Goal: Task Accomplishment & Management: Manage account settings

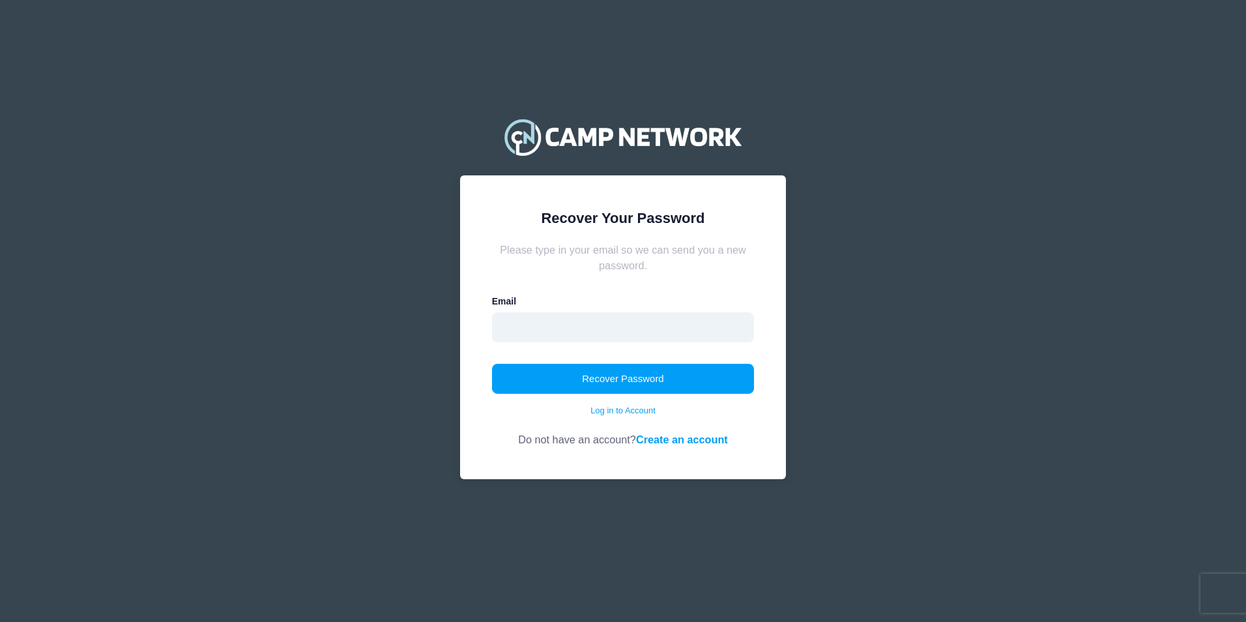
click at [555, 329] on input "email" at bounding box center [623, 327] width 263 height 30
type input "officemanagertscc@gmail.com"
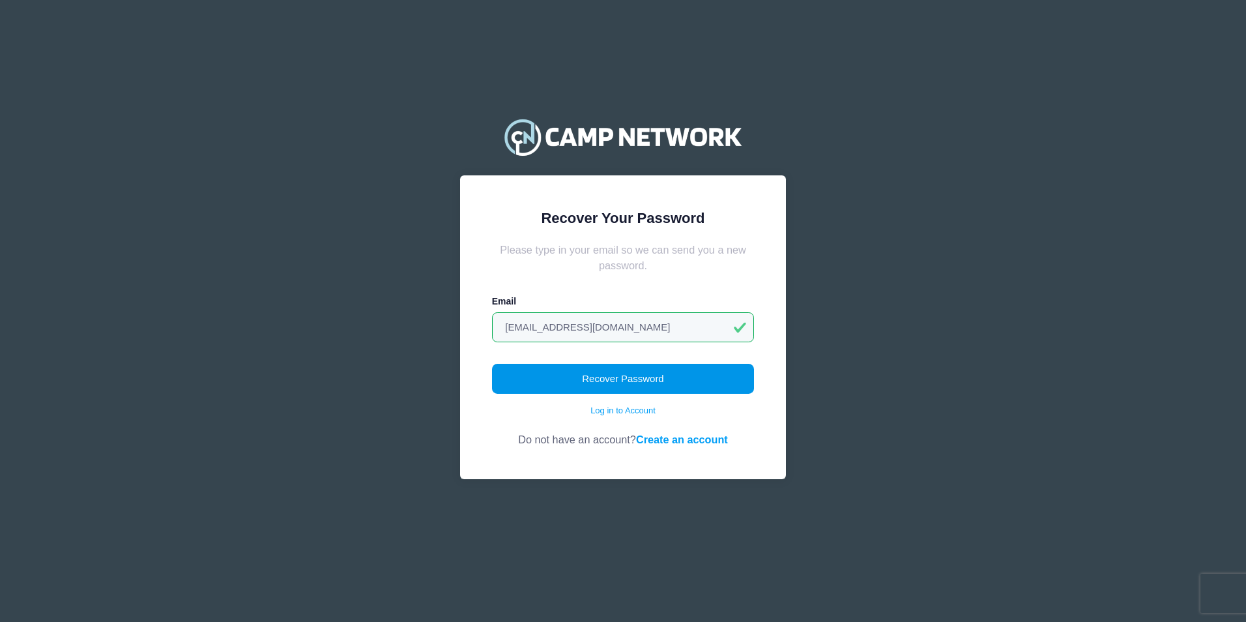
click at [578, 377] on button "Recover Password" at bounding box center [623, 379] width 263 height 30
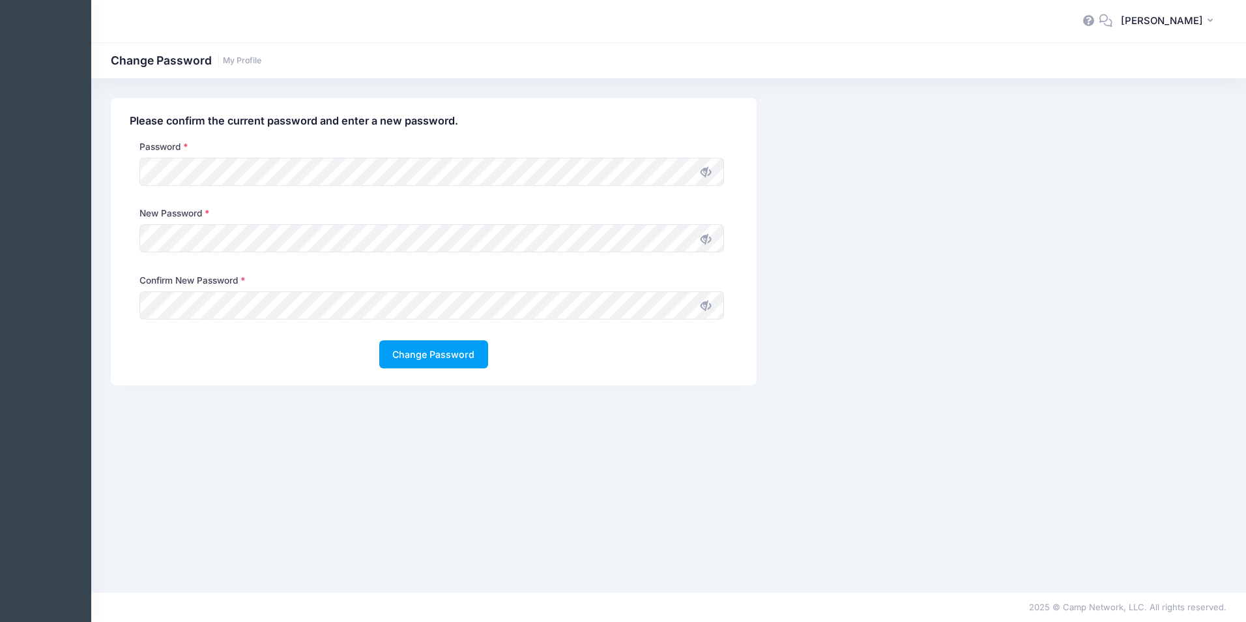
click at [712, 242] on span at bounding box center [706, 239] width 22 height 22
click at [437, 361] on button "Change Password" at bounding box center [433, 354] width 109 height 28
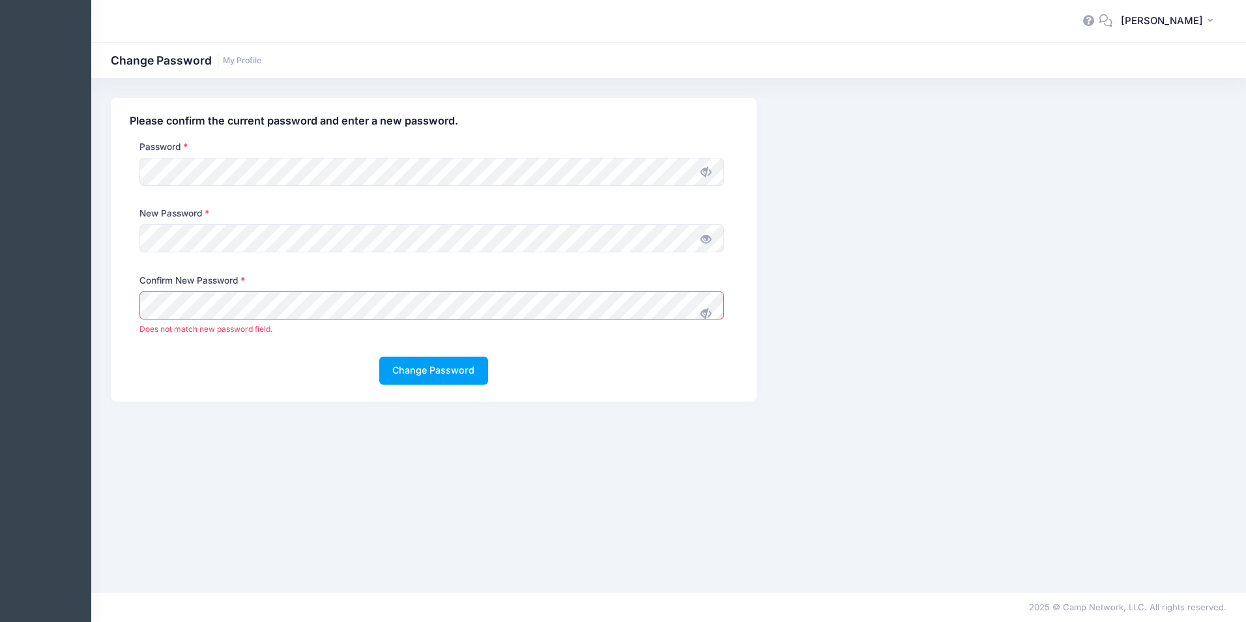
click at [711, 306] on span at bounding box center [706, 313] width 22 height 22
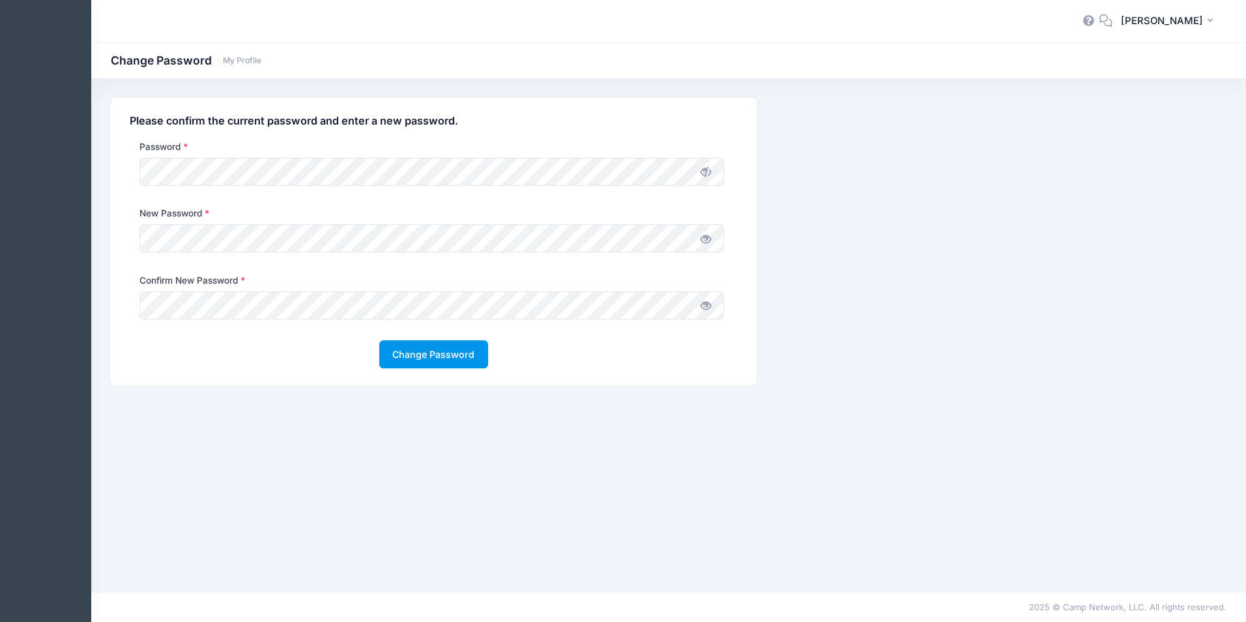
click at [437, 353] on button "Change Password" at bounding box center [433, 354] width 109 height 28
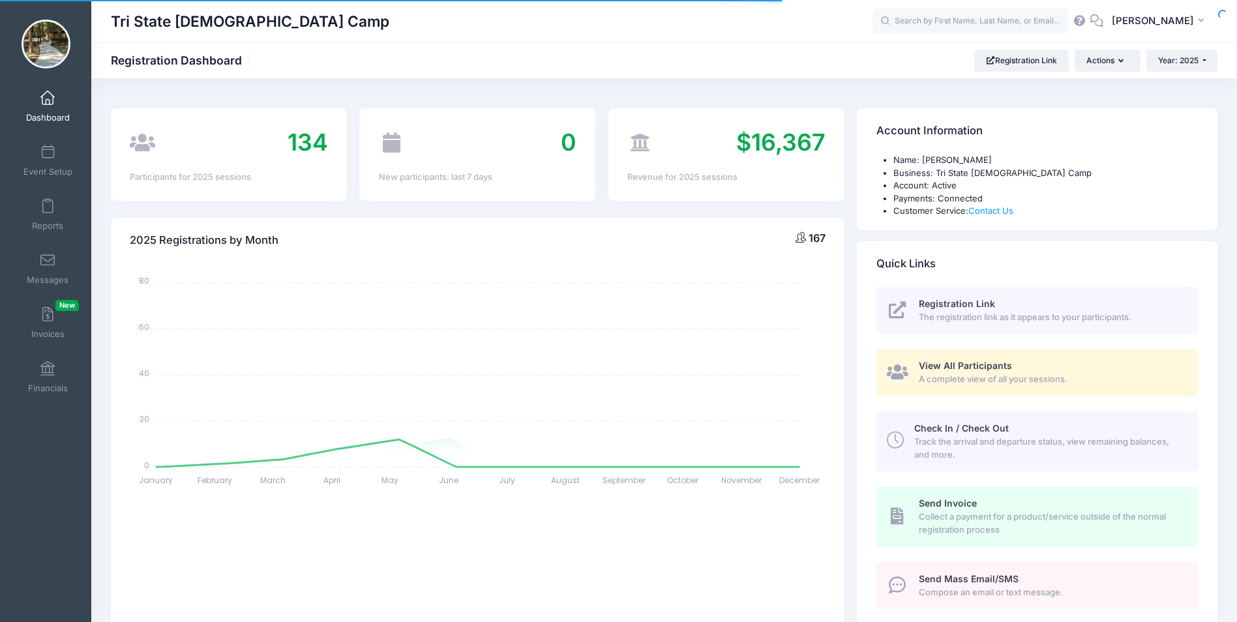
select select
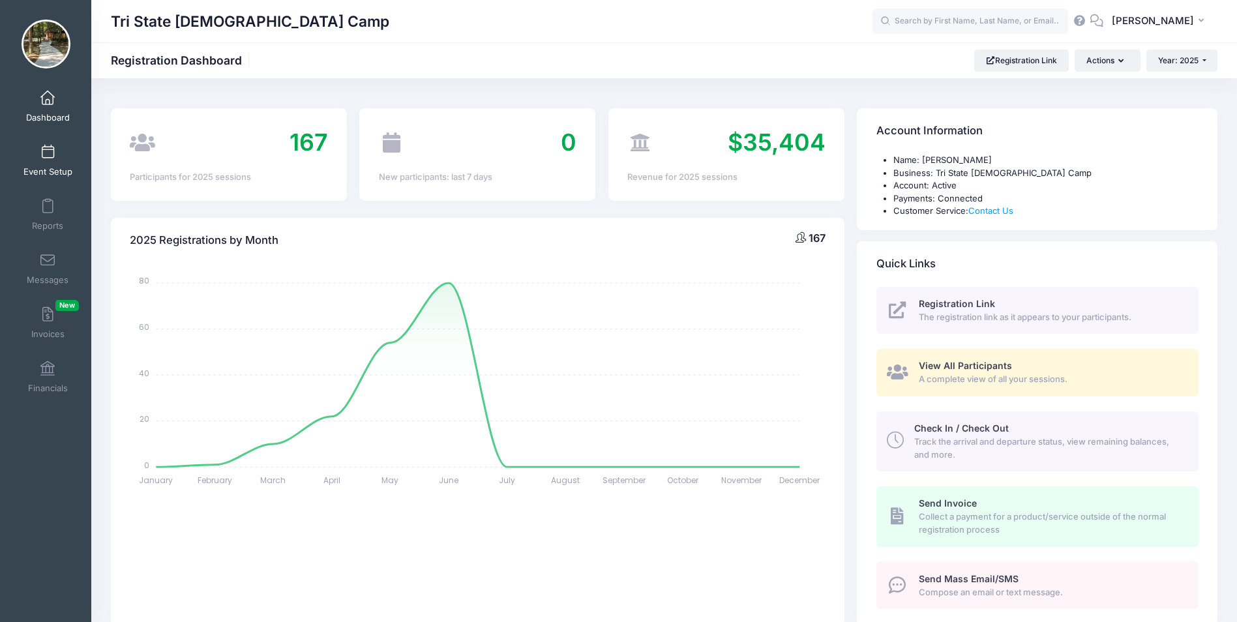
click at [35, 163] on link "Event Setup" at bounding box center [48, 161] width 62 height 46
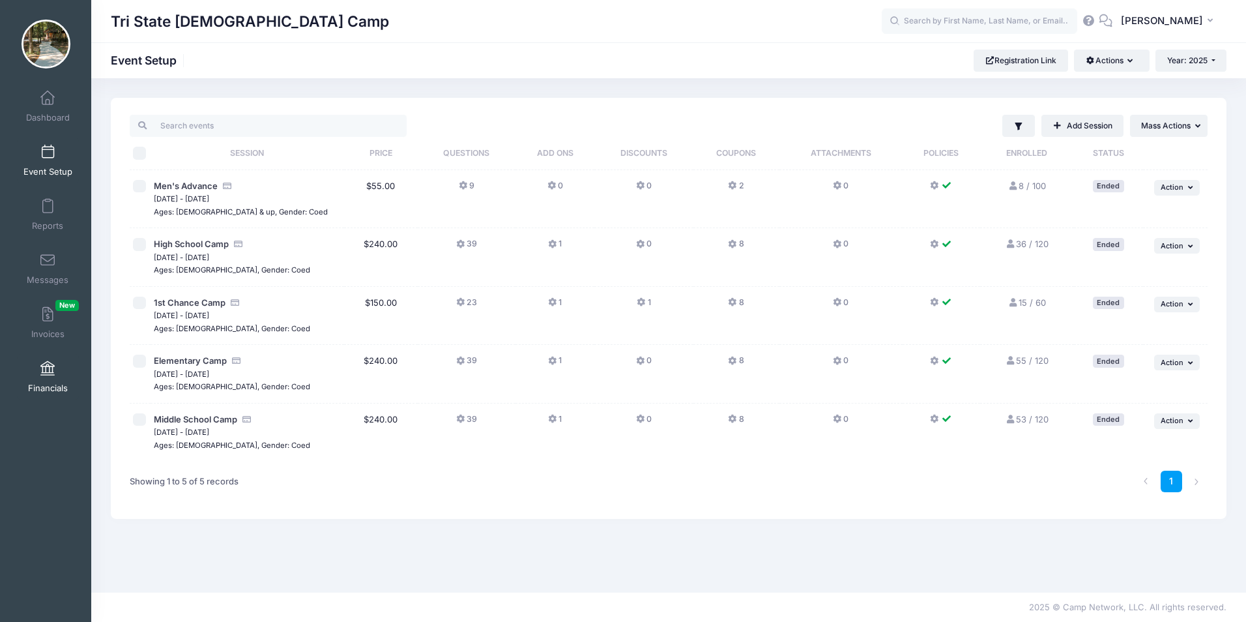
click at [42, 377] on link "Financials" at bounding box center [48, 377] width 62 height 46
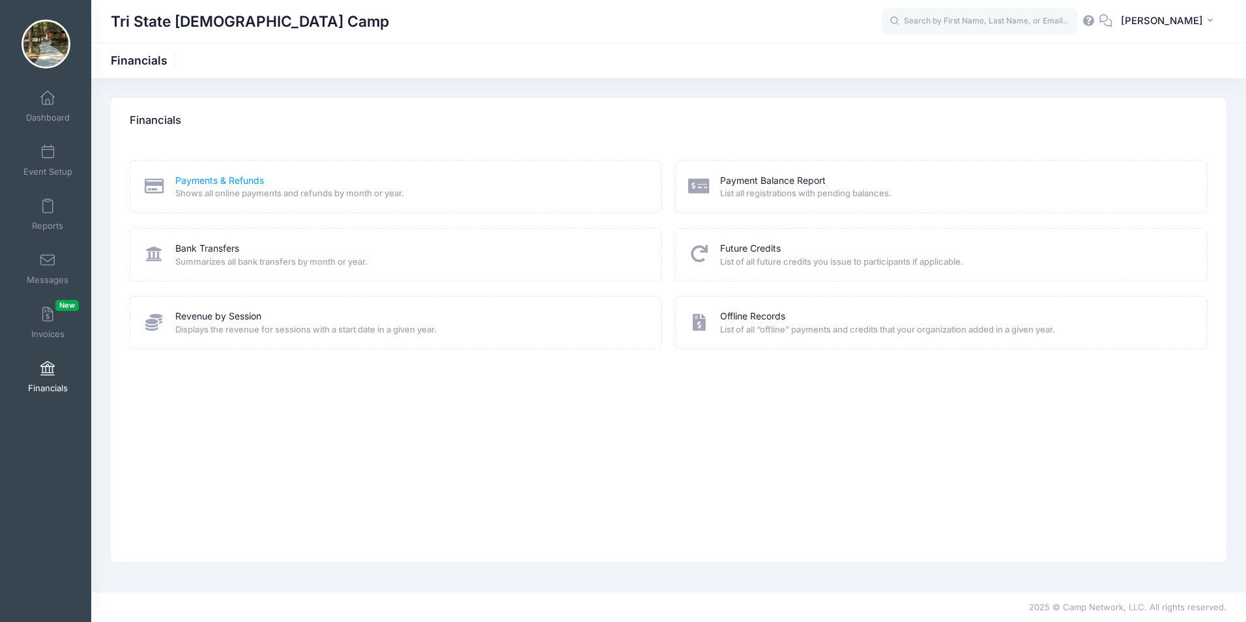
click at [228, 183] on link "Payments & Refunds" at bounding box center [219, 181] width 89 height 14
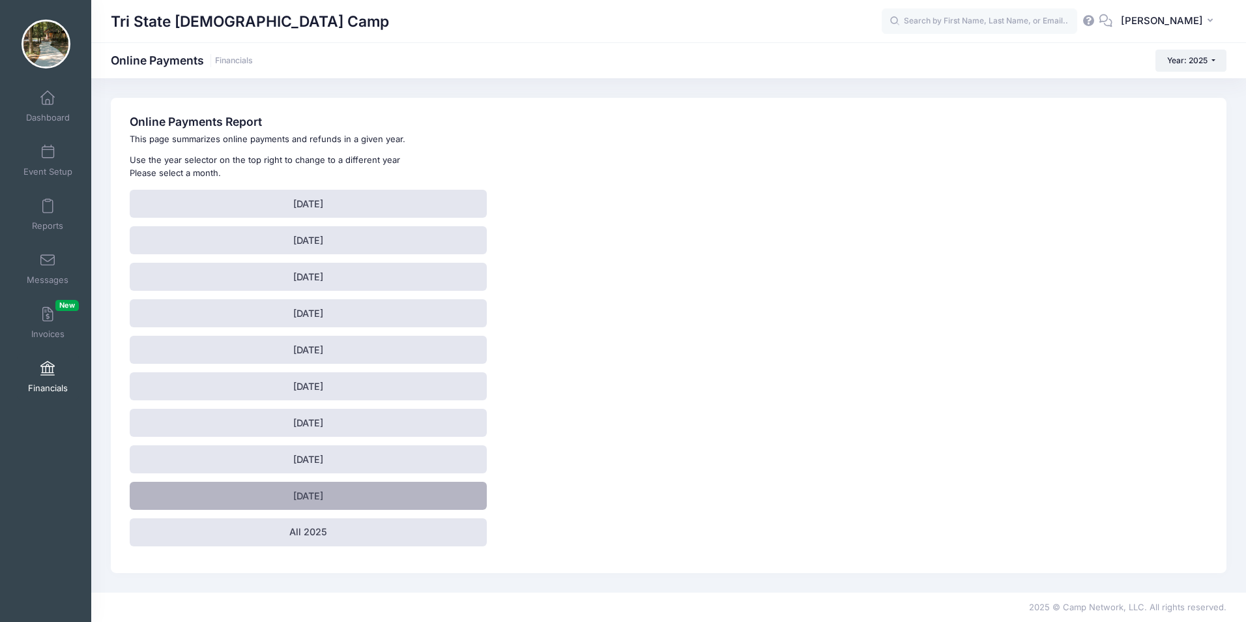
click at [315, 497] on link "September 2025" at bounding box center [308, 496] width 357 height 28
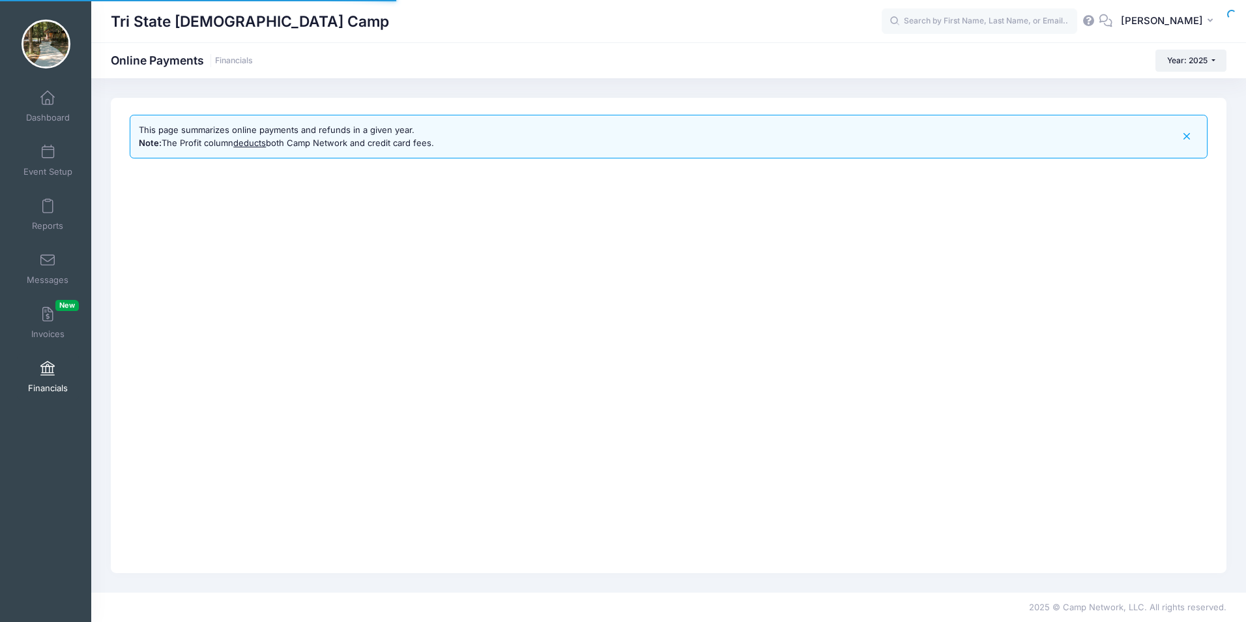
select select "10"
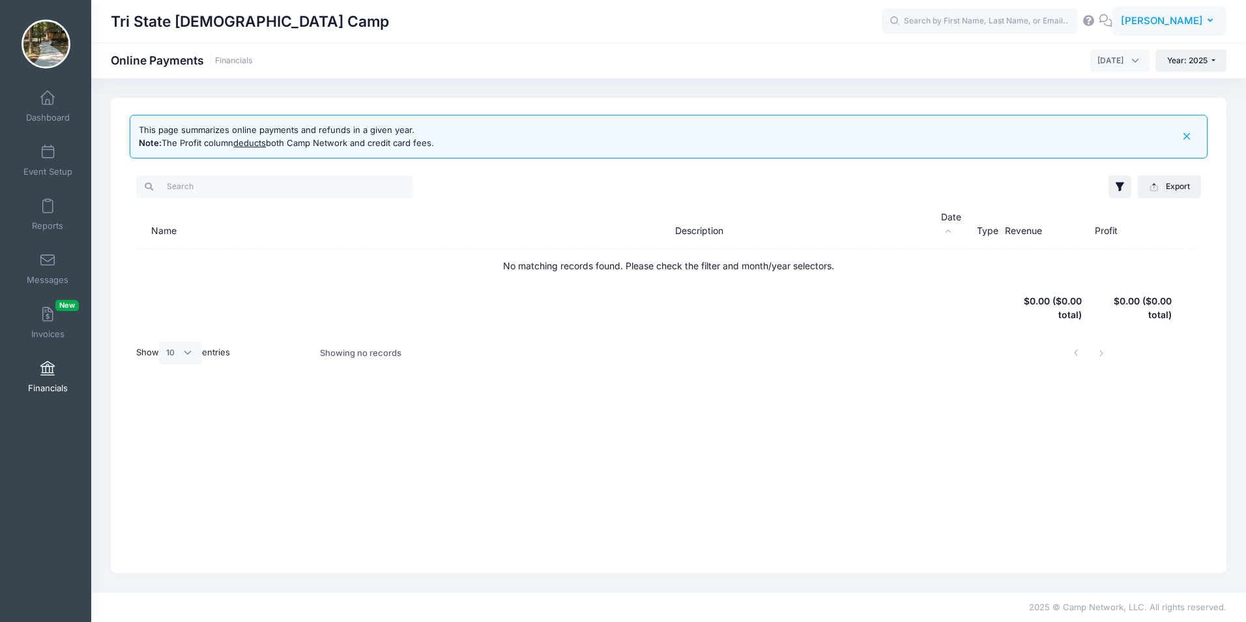
click at [1197, 22] on span "[PERSON_NAME]" at bounding box center [1162, 21] width 82 height 14
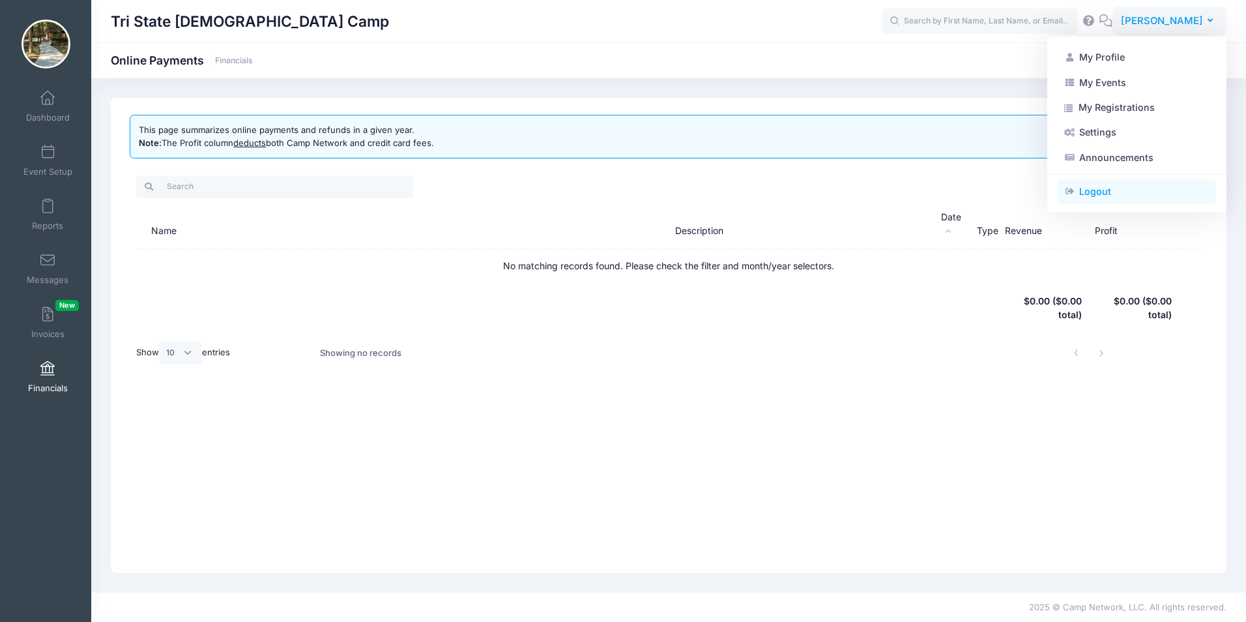
click at [1100, 201] on link "Logout" at bounding box center [1137, 191] width 158 height 25
